Goal: Transaction & Acquisition: Book appointment/travel/reservation

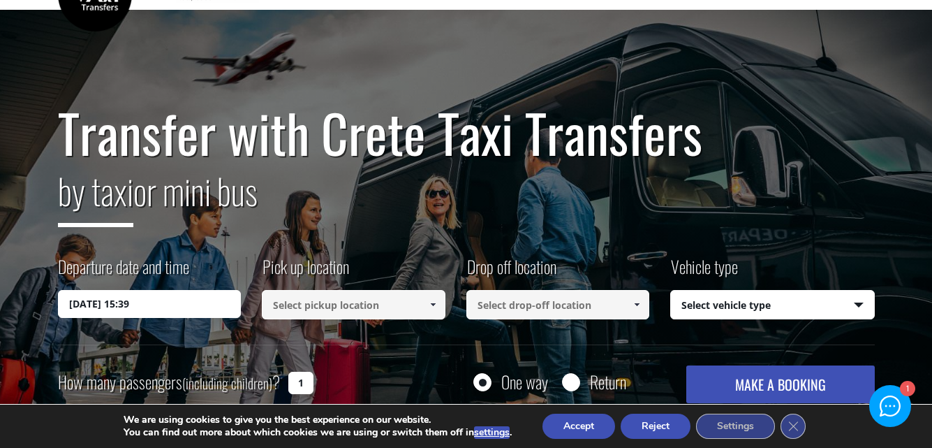
scroll to position [140, 0]
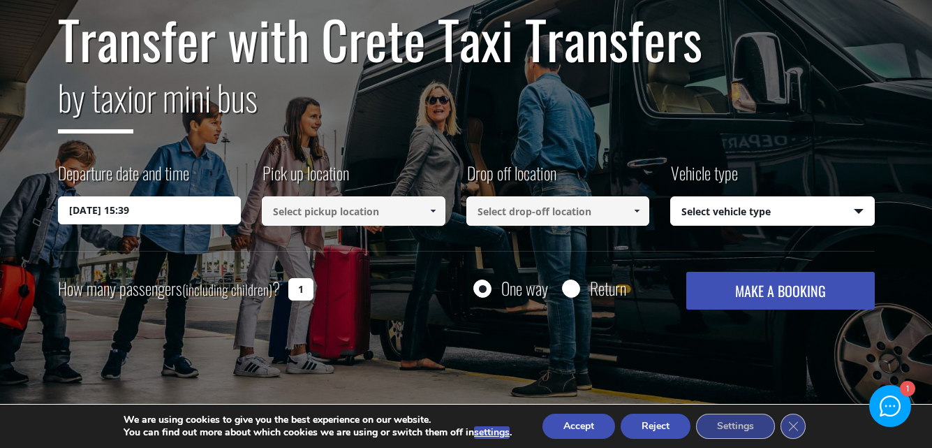
click at [155, 206] on input "[DATE] 15:39" at bounding box center [150, 210] width 184 height 28
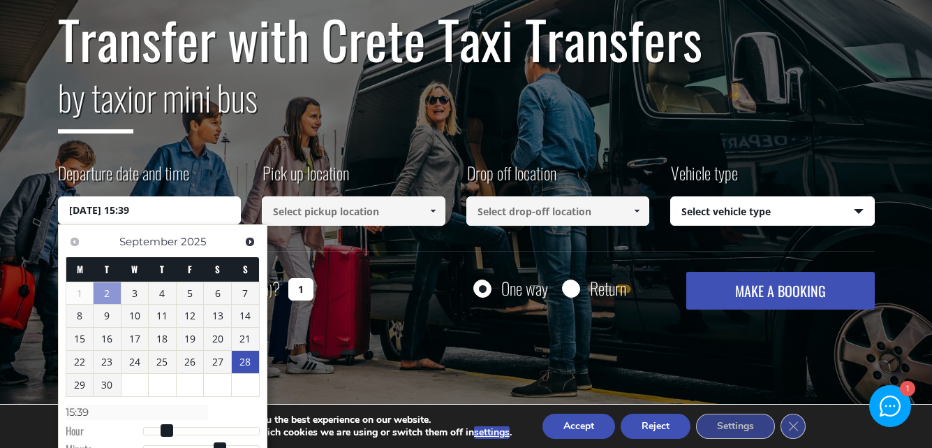
click at [242, 360] on link "28" at bounding box center [245, 362] width 27 height 22
type input "[DATE] 00:00"
click at [243, 365] on link "28" at bounding box center [245, 363] width 27 height 22
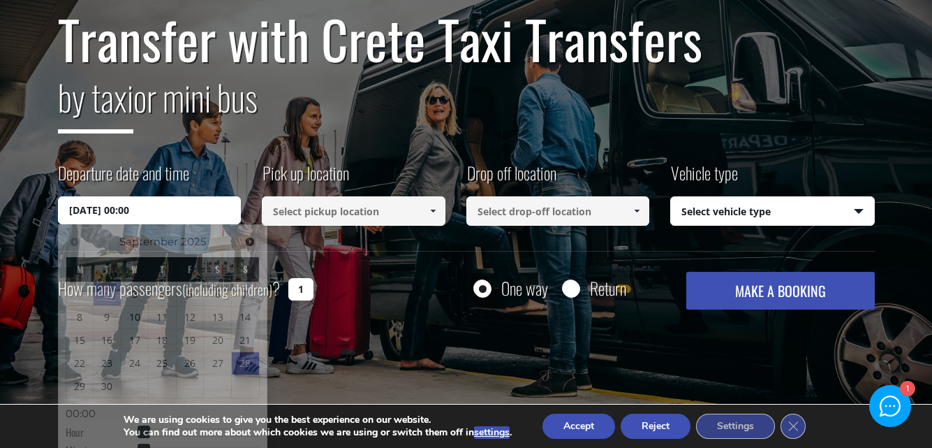
click at [374, 216] on input at bounding box center [354, 210] width 184 height 29
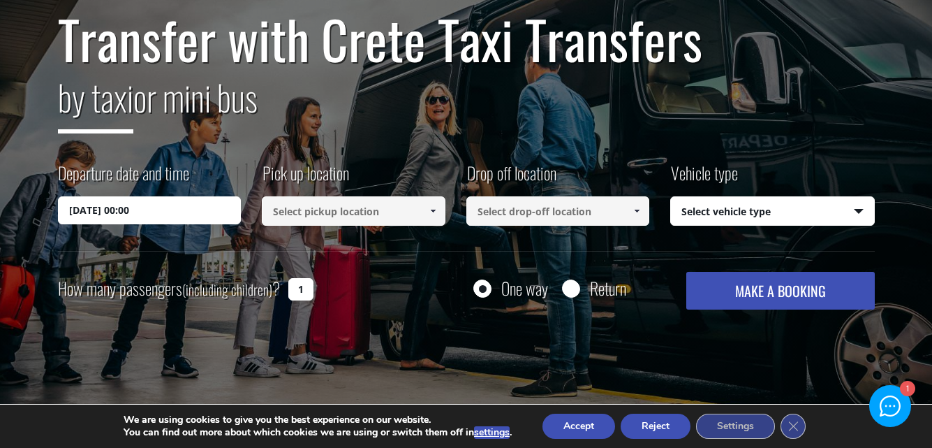
click at [402, 208] on input at bounding box center [354, 210] width 184 height 29
click at [434, 211] on span at bounding box center [432, 210] width 11 height 11
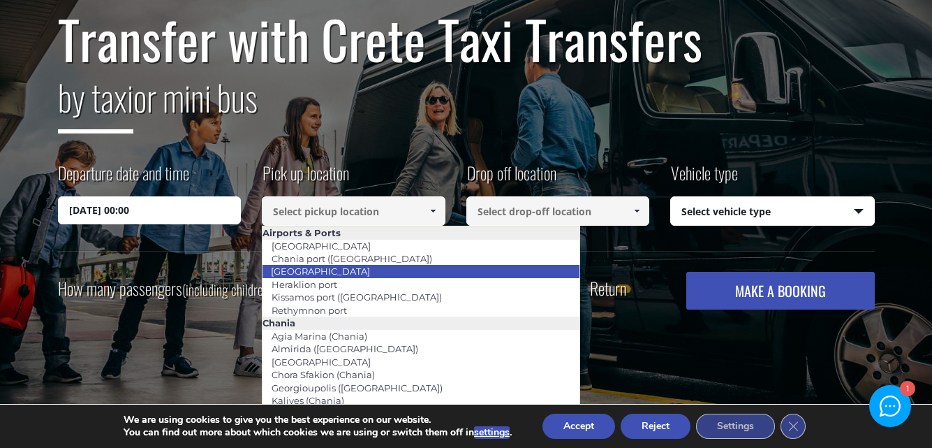
click at [373, 273] on li "[GEOGRAPHIC_DATA]" at bounding box center [421, 271] width 317 height 13
type input "[GEOGRAPHIC_DATA]"
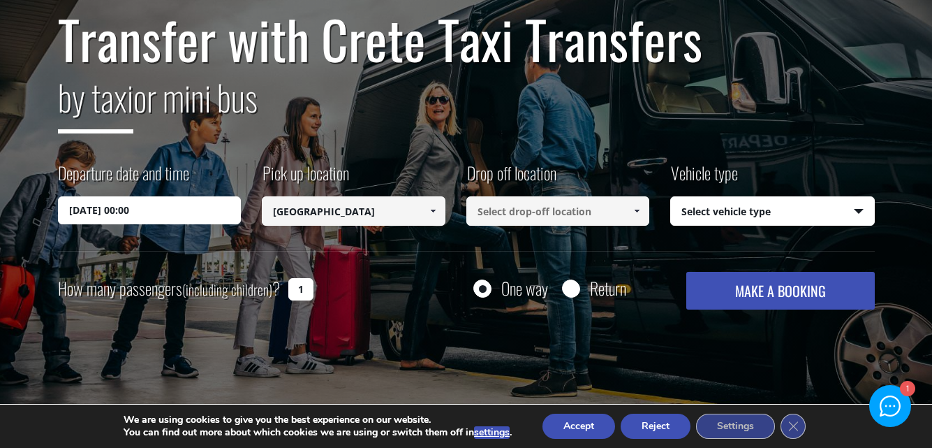
click at [529, 213] on input at bounding box center [559, 210] width 184 height 29
click at [634, 209] on span at bounding box center [636, 210] width 11 height 11
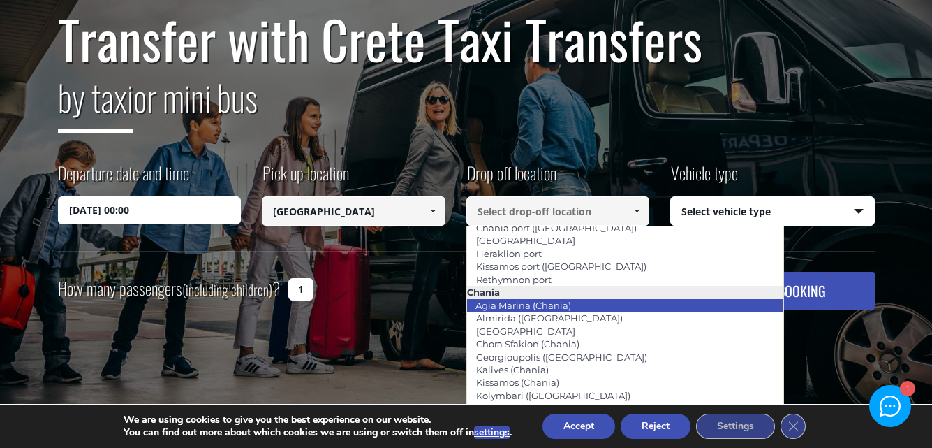
scroll to position [0, 0]
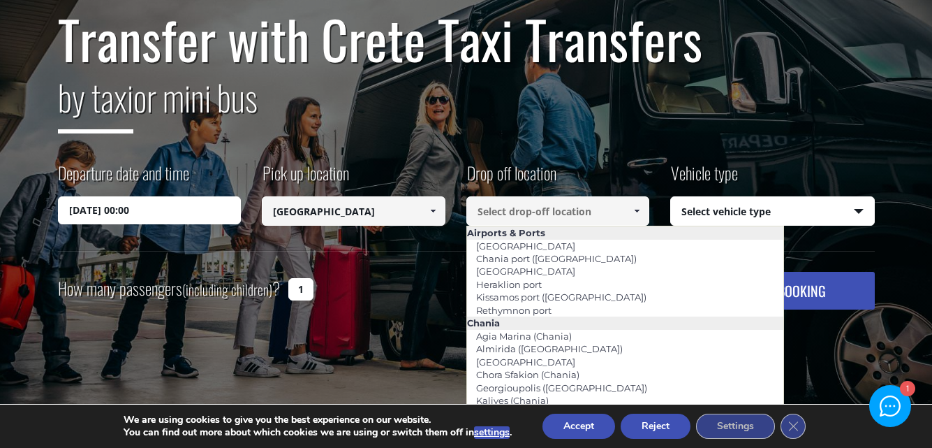
type input "ь"
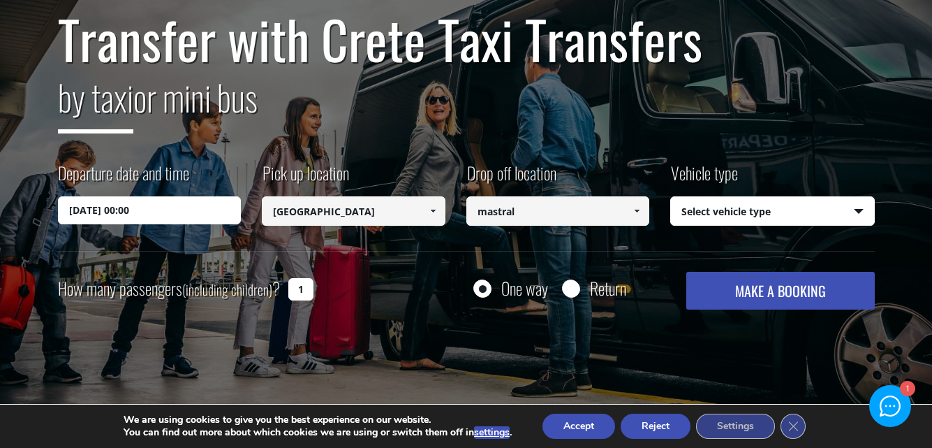
type input "mastral"
click at [687, 272] on button "MAKE A BOOKING" at bounding box center [781, 291] width 188 height 38
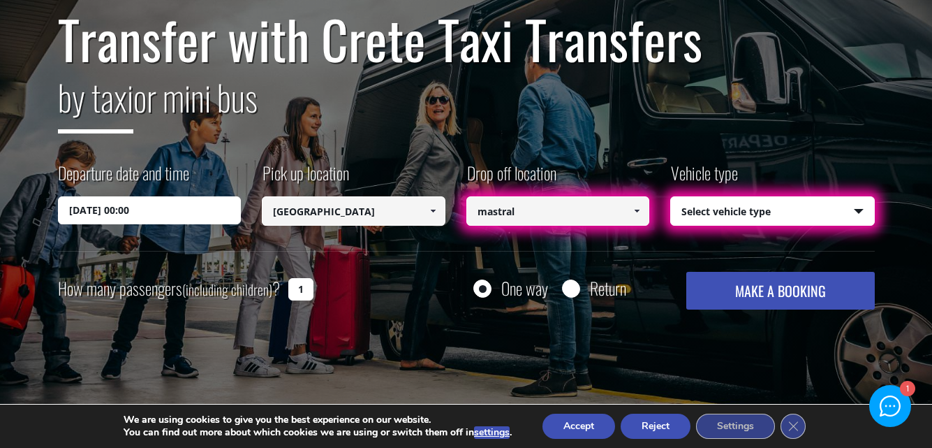
click at [626, 212] on link at bounding box center [637, 210] width 23 height 29
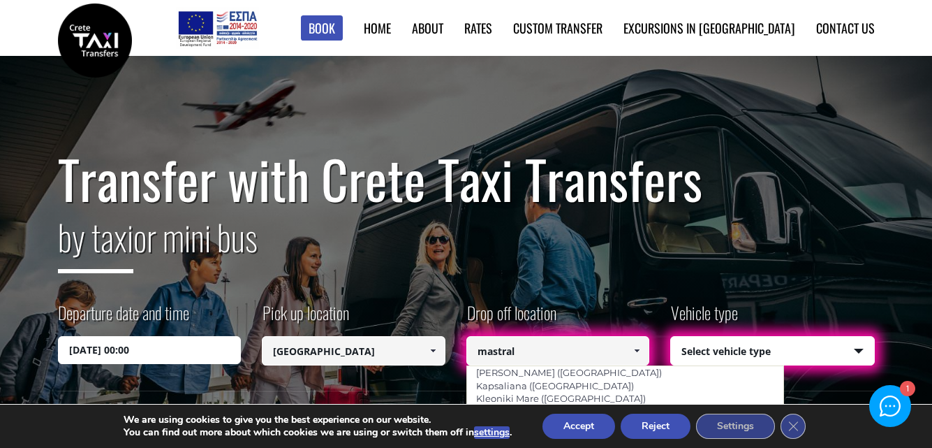
click at [592, 346] on input "mastral" at bounding box center [559, 350] width 184 height 29
click at [809, 362] on select "Select vehicle type Taxi (4 passengers) Mercedes E Class Mini Van (7 passengers…" at bounding box center [772, 351] width 203 height 29
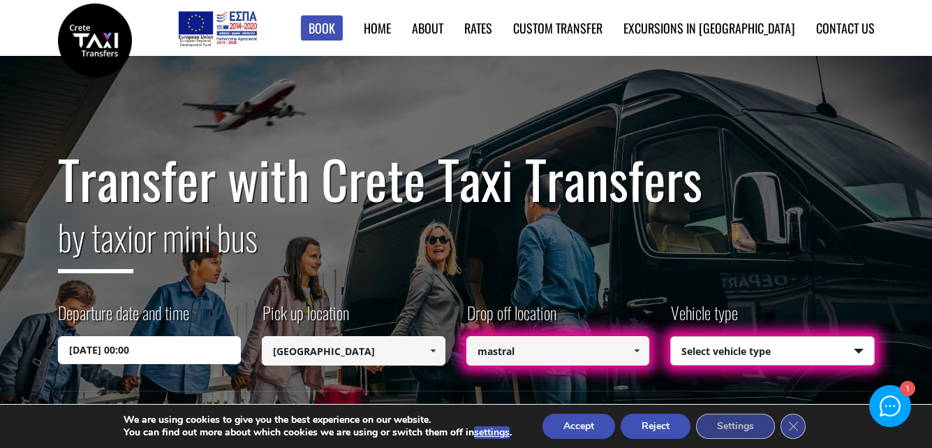
select select "540"
click at [671, 337] on select "Select vehicle type Taxi (4 passengers) Mercedes E Class Mini Van (7 passengers…" at bounding box center [772, 351] width 203 height 29
